Goal: Check status: Check status

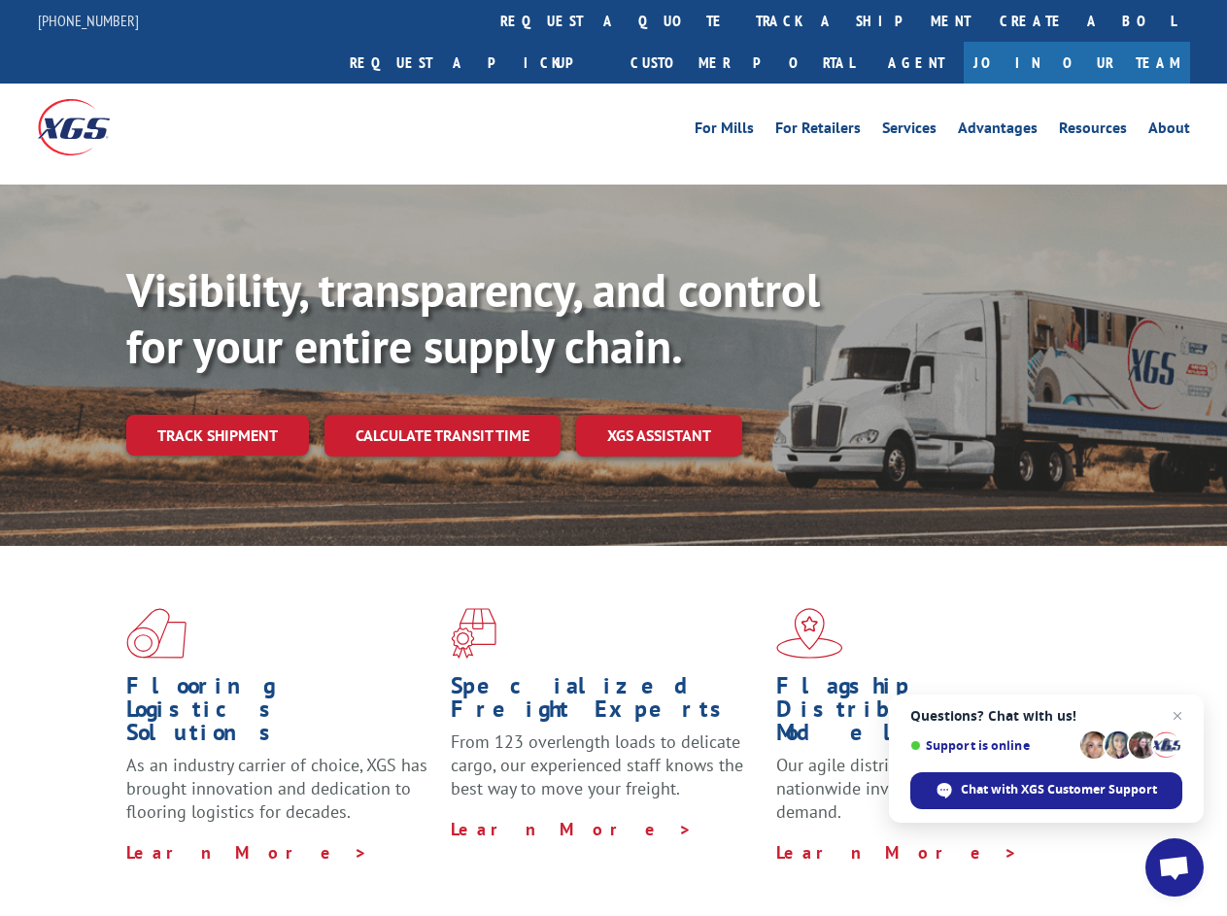
click at [613, 458] on div "Visibility, transparency, and control for your entire supply chain. Track shipm…" at bounding box center [676, 397] width 1101 height 271
click at [741, 20] on link "track a shipment" at bounding box center [863, 21] width 244 height 42
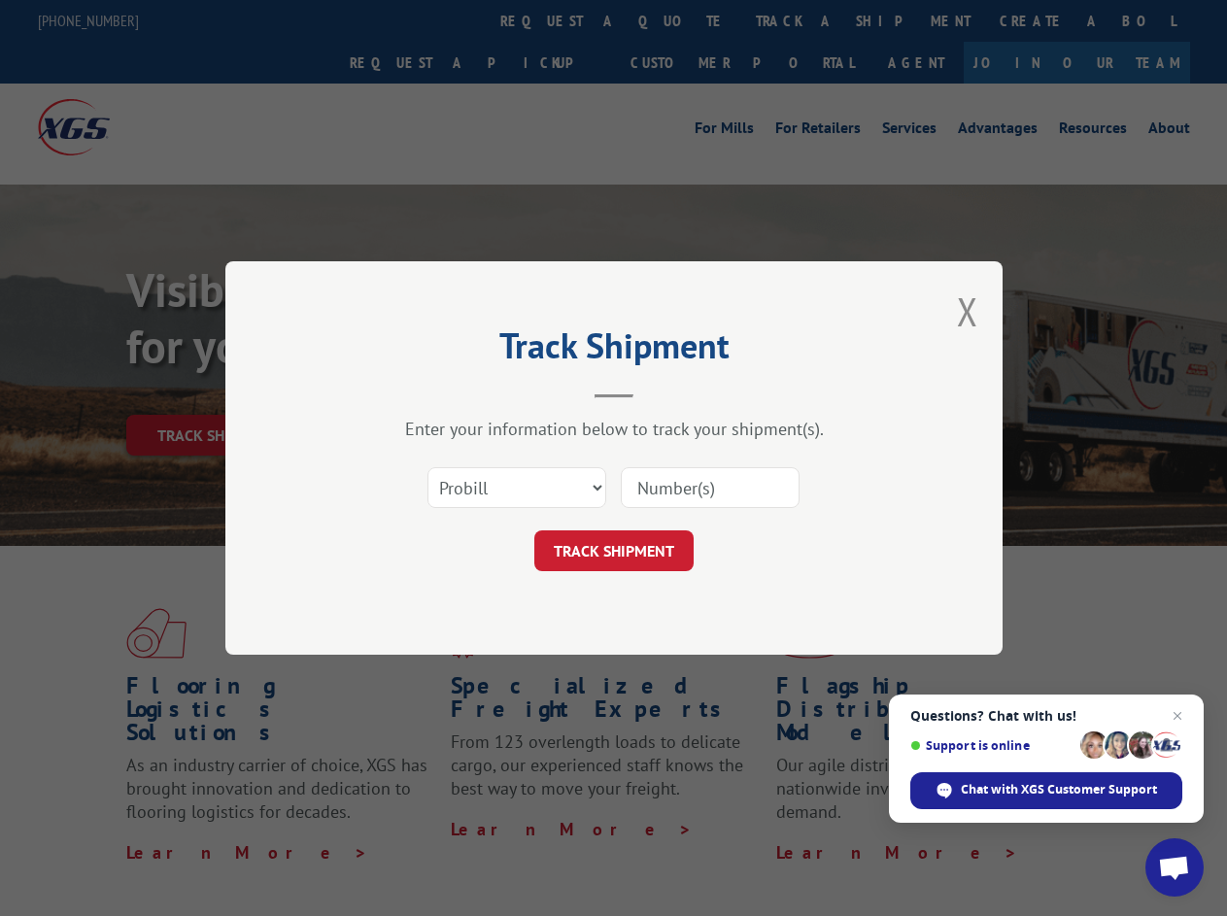
click at [678, 20] on div "Track Shipment Enter your information below to track your shipment(s). Select c…" at bounding box center [613, 458] width 1227 height 916
click at [799, 20] on div "Track Shipment Enter your information below to track your shipment(s). Select c…" at bounding box center [613, 458] width 1227 height 916
click at [217, 392] on div "Track Shipment Enter your information below to track your shipment(s). Select c…" at bounding box center [613, 458] width 1227 height 916
click at [441, 392] on header "Track Shipment" at bounding box center [613, 365] width 583 height 66
click at [660, 392] on header "Track Shipment" at bounding box center [613, 365] width 583 height 66
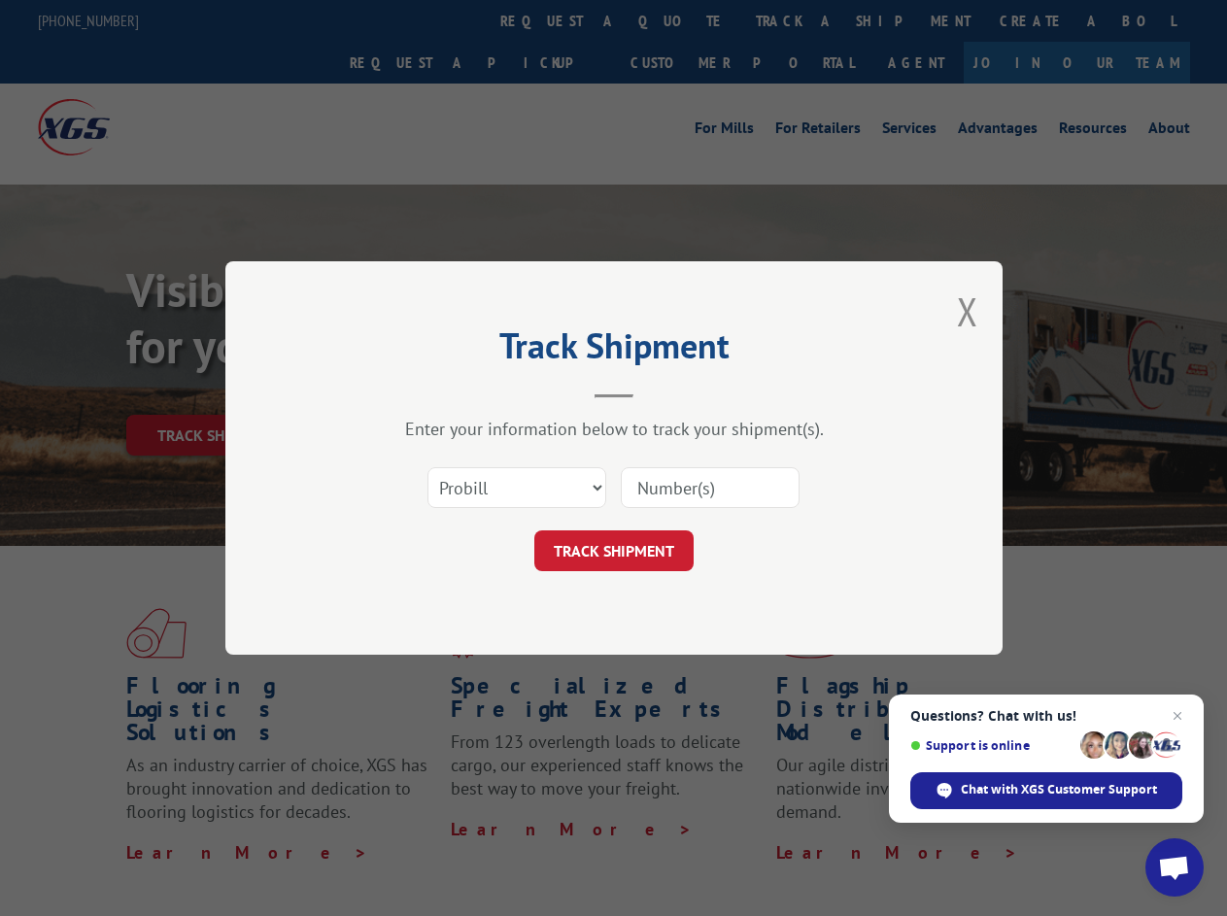
click at [1174, 867] on span "Open chat" at bounding box center [1174, 869] width 32 height 27
